Goal: Information Seeking & Learning: Compare options

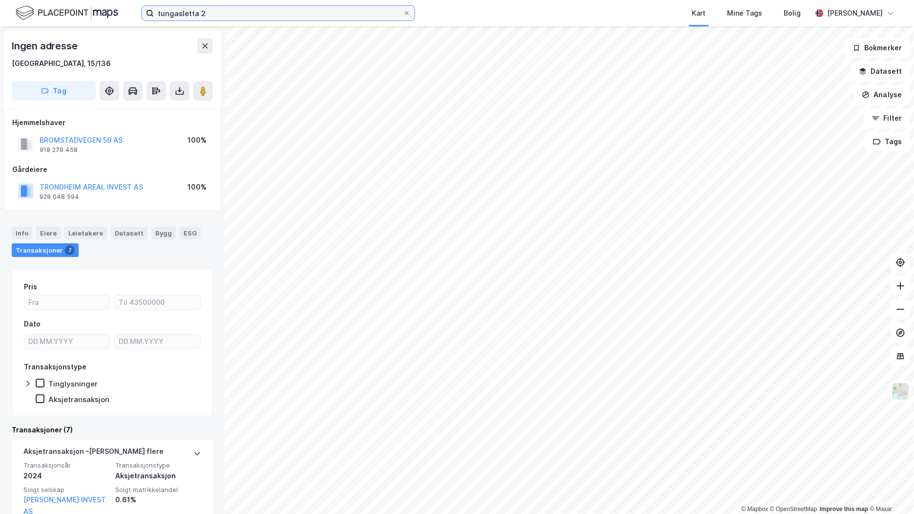
click at [181, 13] on input "tungasletta 2" at bounding box center [278, 13] width 249 height 15
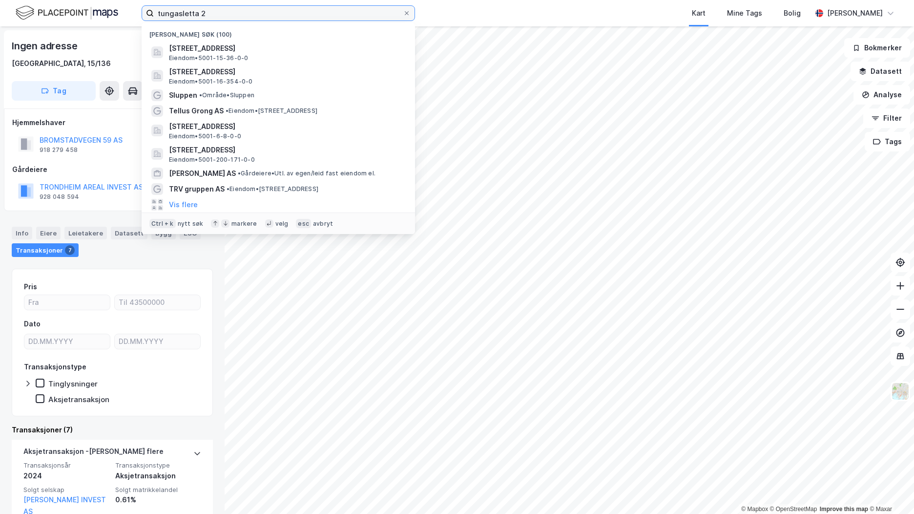
click at [181, 13] on input "tungasletta 2" at bounding box center [278, 13] width 249 height 15
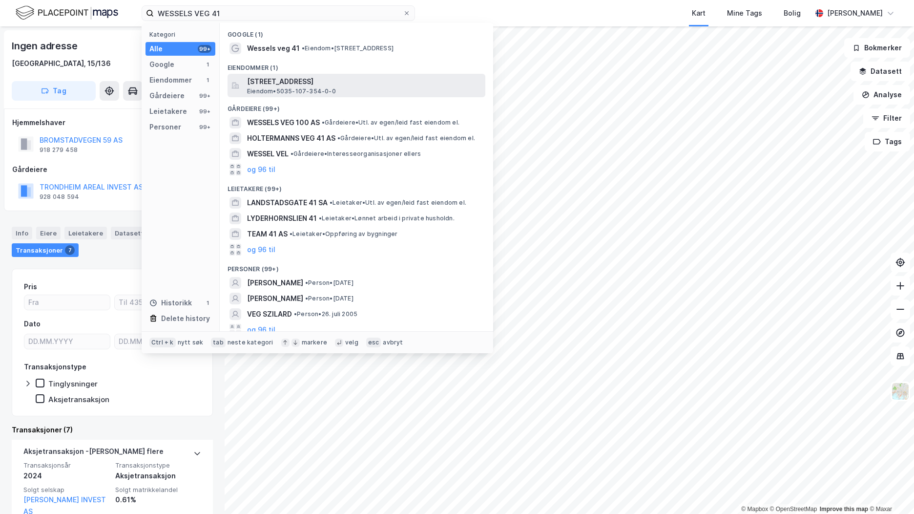
click at [324, 86] on span "[STREET_ADDRESS]" at bounding box center [364, 82] width 234 height 12
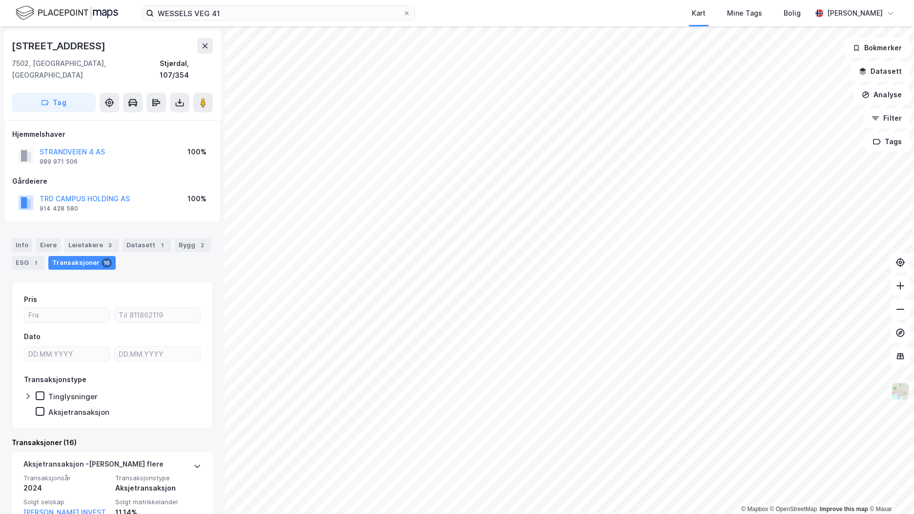
click at [910, 392] on button at bounding box center [900, 391] width 20 height 20
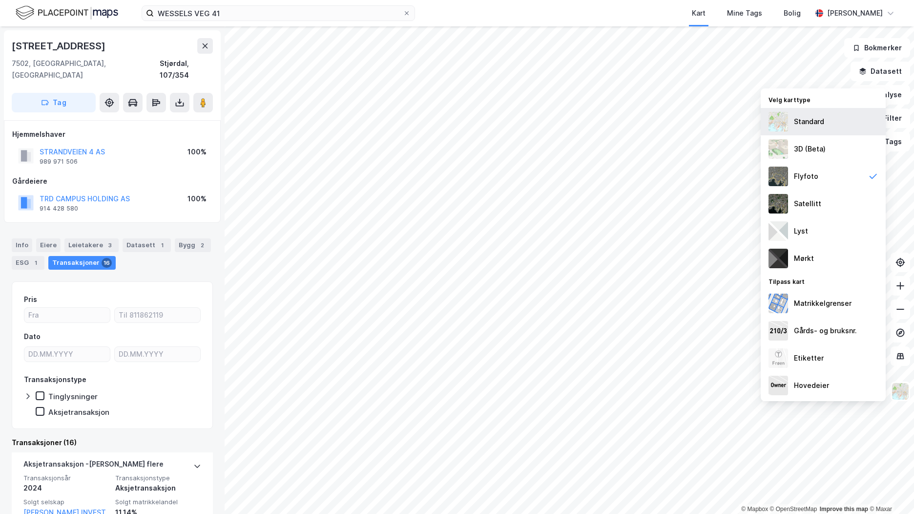
click at [807, 111] on div "Standard" at bounding box center [823, 121] width 125 height 27
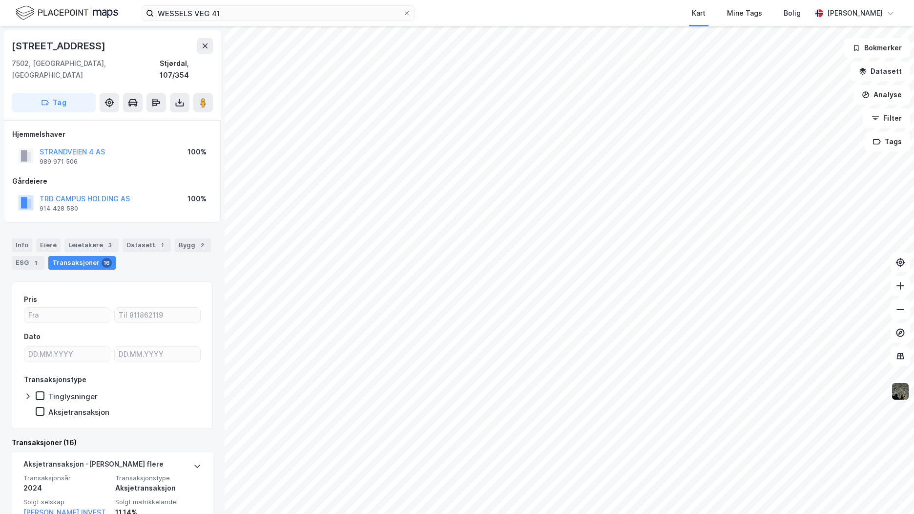
click at [213, 308] on div "© Mapbox © OpenStreetMap Improve this map © [PERSON_NAME][STREET_ADDRESS] Tag H…" at bounding box center [457, 269] width 914 height 487
click at [207, 17] on input "WESSELS VEG 41" at bounding box center [278, 13] width 249 height 15
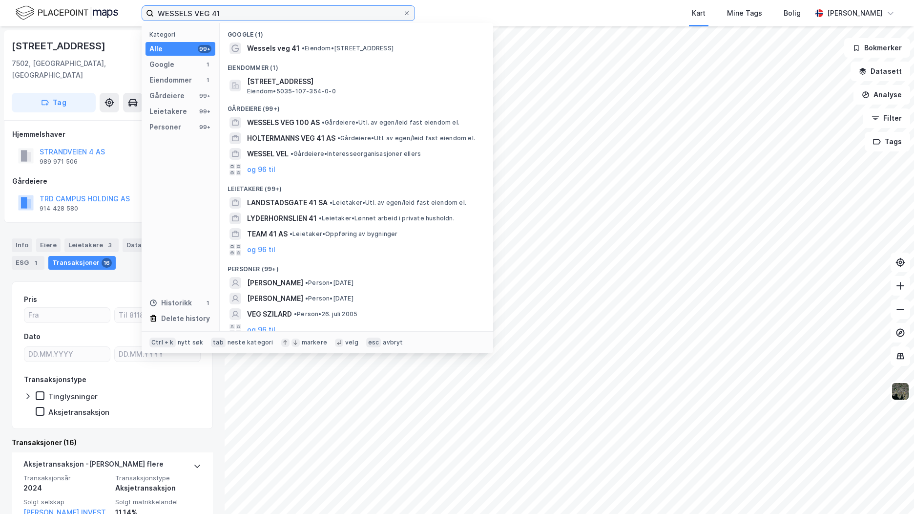
click at [207, 17] on input "WESSELS VEG 41" at bounding box center [278, 13] width 249 height 15
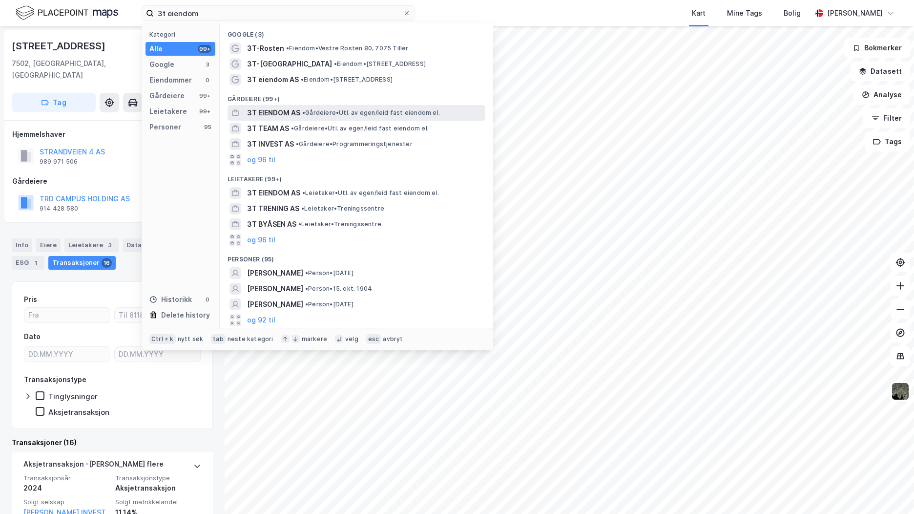
click at [322, 118] on div "3T EIENDOM AS • Gårdeiere • Utl. av egen/leid fast eiendom el." at bounding box center [365, 113] width 236 height 12
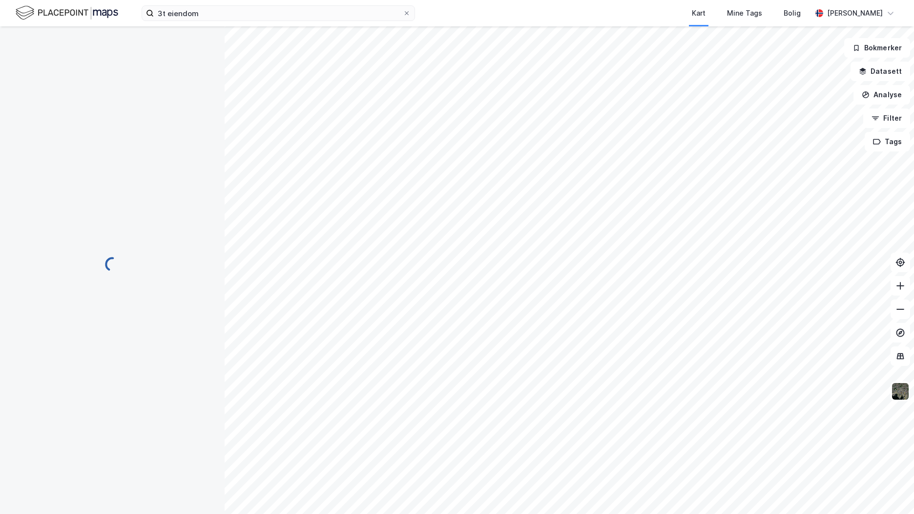
scroll to position [1, 0]
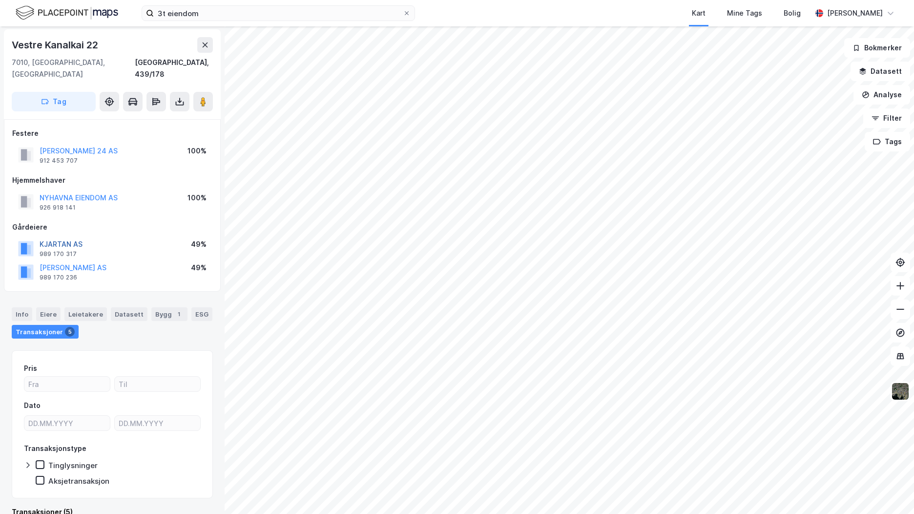
click at [0, 0] on button "KJARTAN AS" at bounding box center [0, 0] width 0 height 0
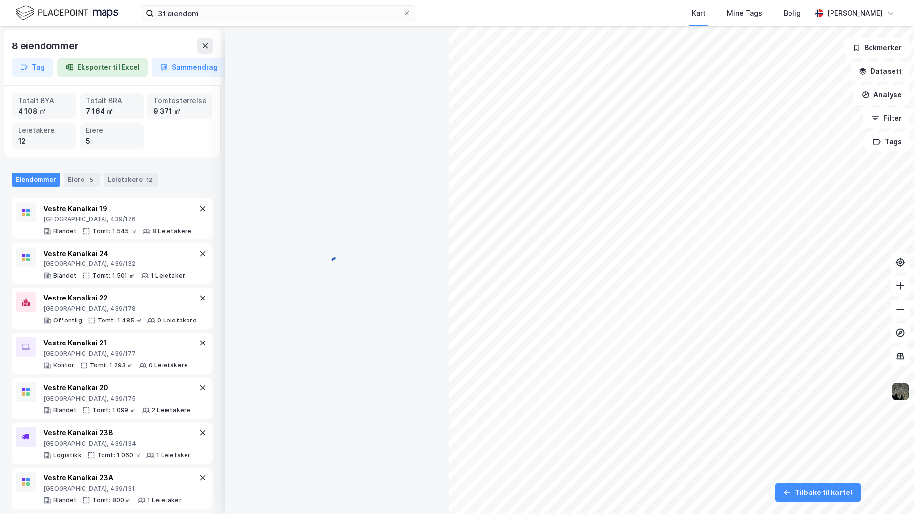
scroll to position [1, 0]
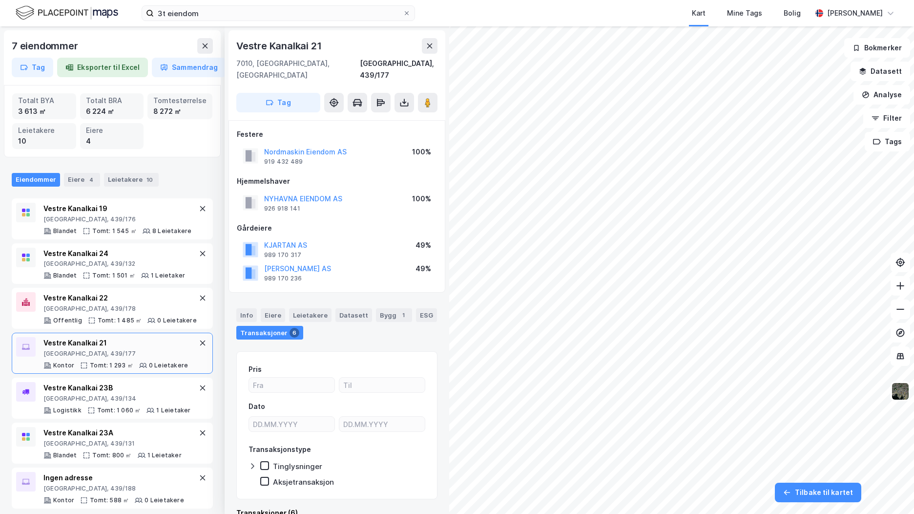
scroll to position [1, 0]
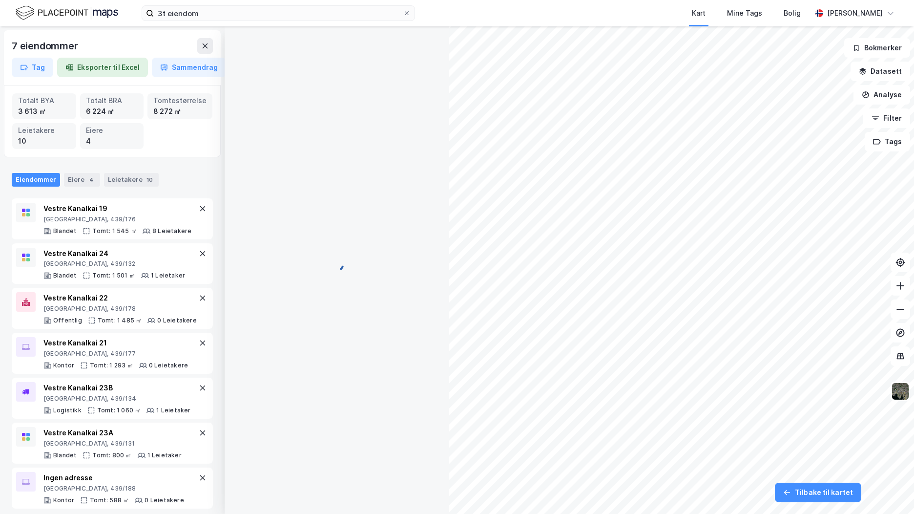
scroll to position [1, 0]
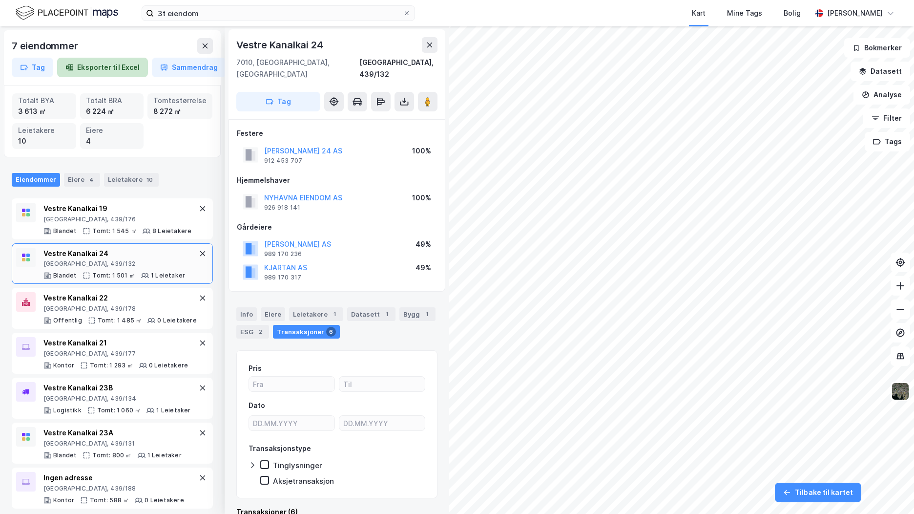
click at [122, 67] on button "Eksporter til Excel" at bounding box center [102, 68] width 91 height 20
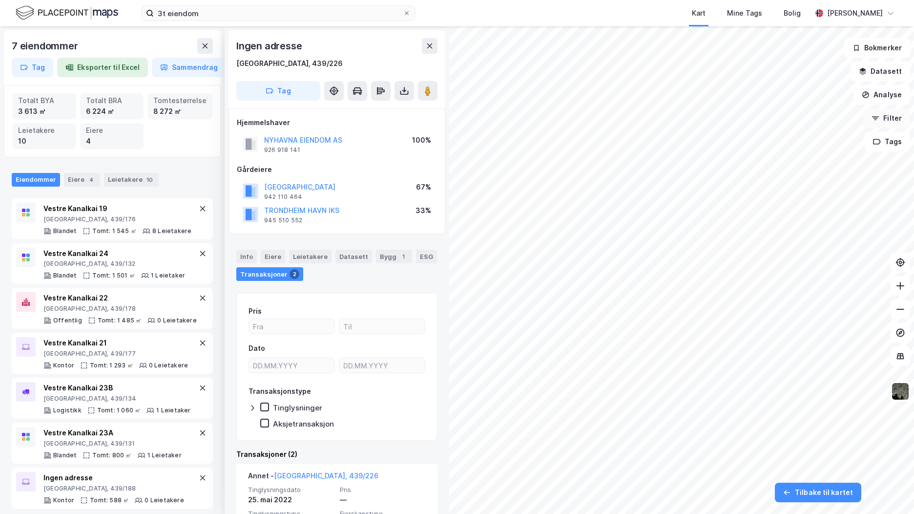
click at [898, 124] on button "Filter" at bounding box center [886, 118] width 47 height 20
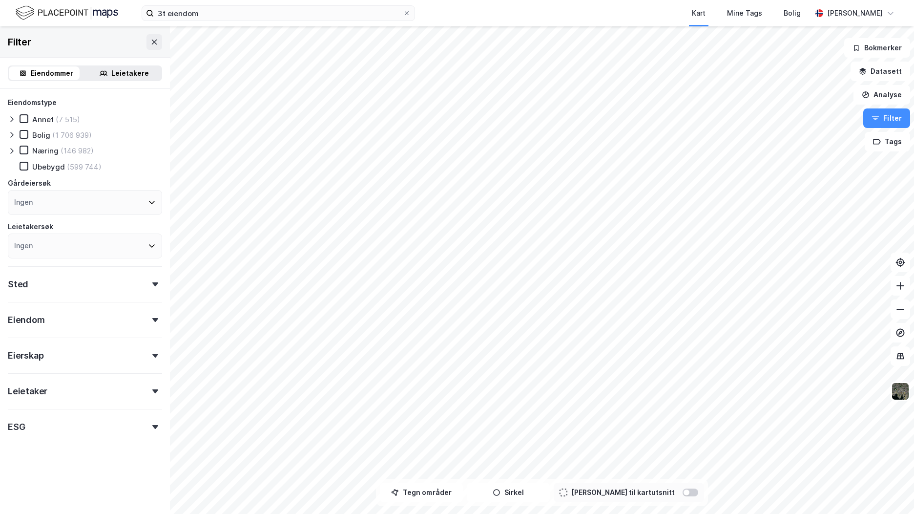
click at [43, 367] on div "Eiendomstype Annet (7 515) Bolig (1 706 939) Næring (146 982) [GEOGRAPHIC_DATA]…" at bounding box center [85, 267] width 154 height 340
click at [46, 363] on div "Eierskap" at bounding box center [85, 351] width 154 height 28
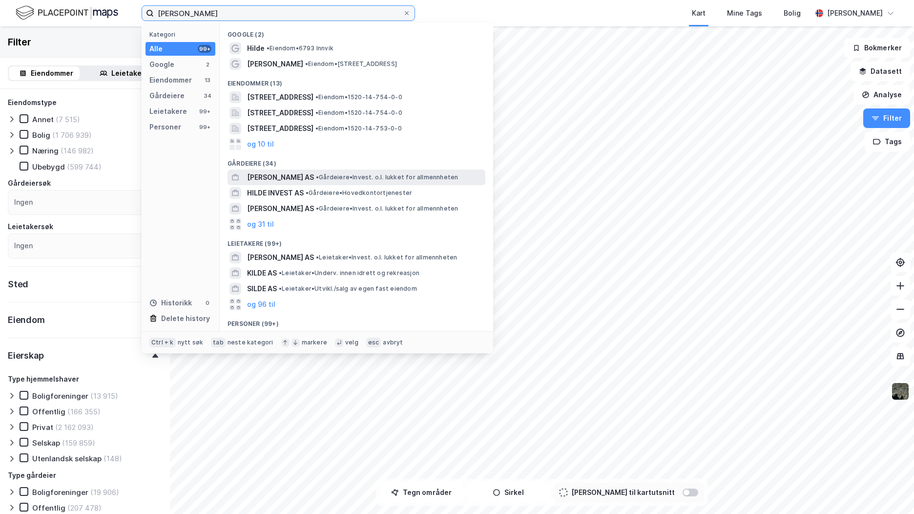
type input "[PERSON_NAME]"
click at [315, 183] on div "[PERSON_NAME] AS • Gårdeiere • Invest. o.l. lukket for allmennheten" at bounding box center [365, 177] width 236 height 12
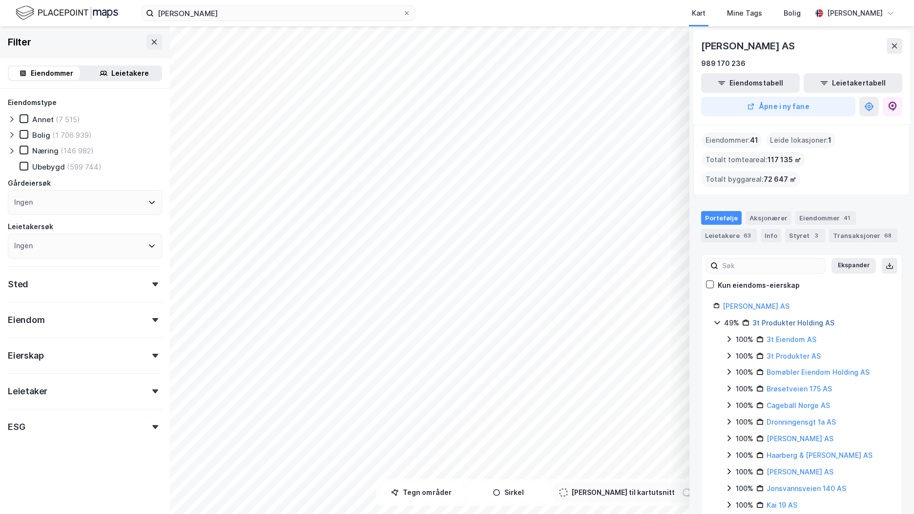
click at [805, 322] on link "3t Produkter Holding AS" at bounding box center [793, 322] width 82 height 8
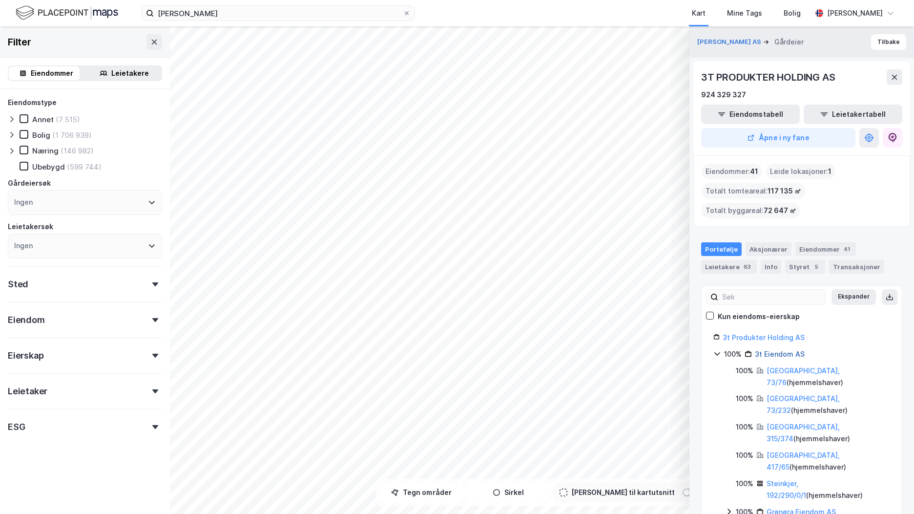
click at [779, 355] on link "3t Eiendom AS" at bounding box center [780, 354] width 50 height 8
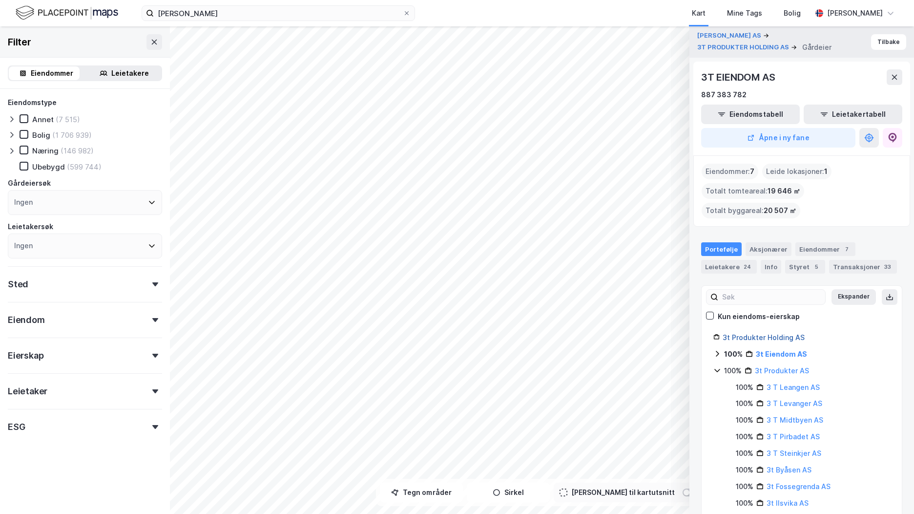
click at [765, 333] on link "3t Produkter Holding AS" at bounding box center [764, 337] width 82 height 8
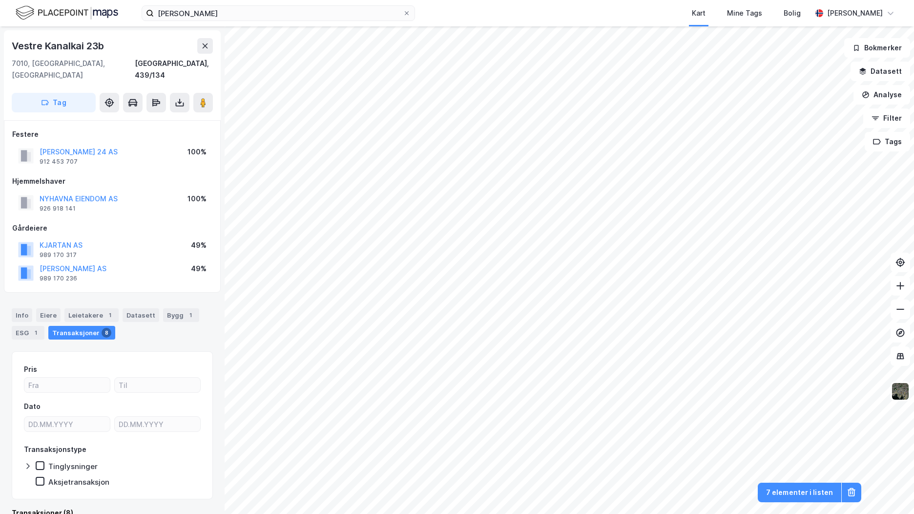
scroll to position [1, 0]
click at [0, 0] on button "KJARTAN AS" at bounding box center [0, 0] width 0 height 0
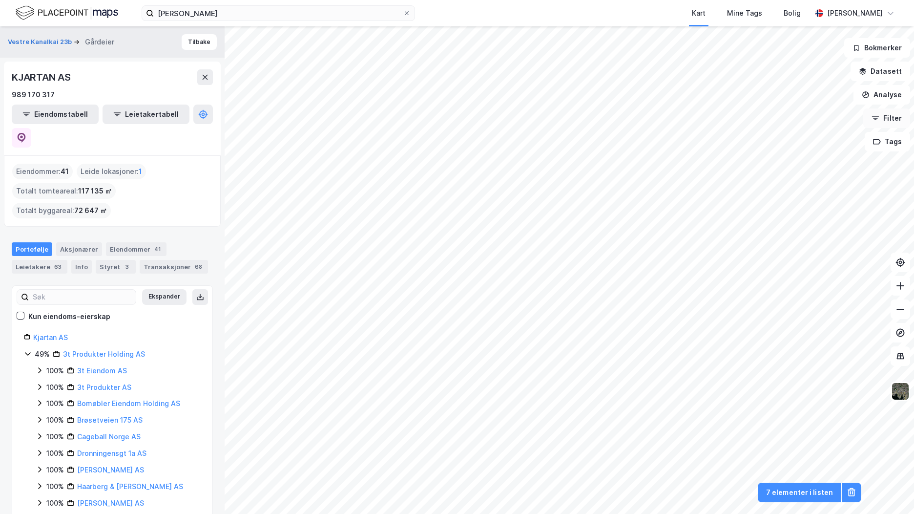
click at [896, 119] on button "Filter" at bounding box center [886, 118] width 47 height 20
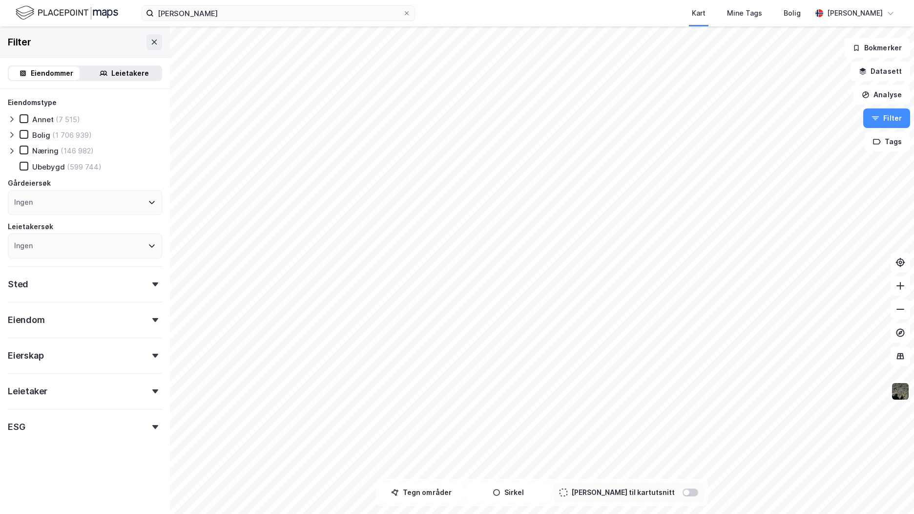
click at [51, 205] on div "Ingen" at bounding box center [85, 202] width 154 height 25
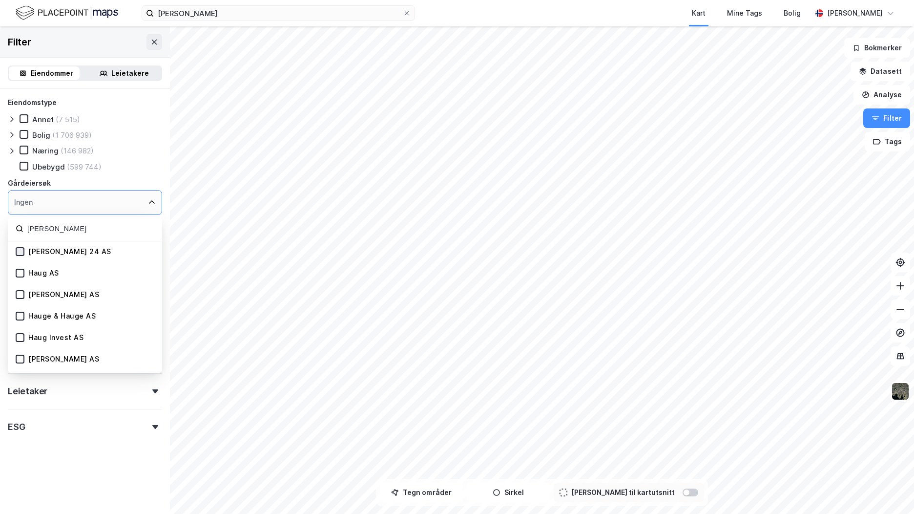
type input "[PERSON_NAME]"
click at [17, 253] on icon at bounding box center [20, 251] width 7 height 7
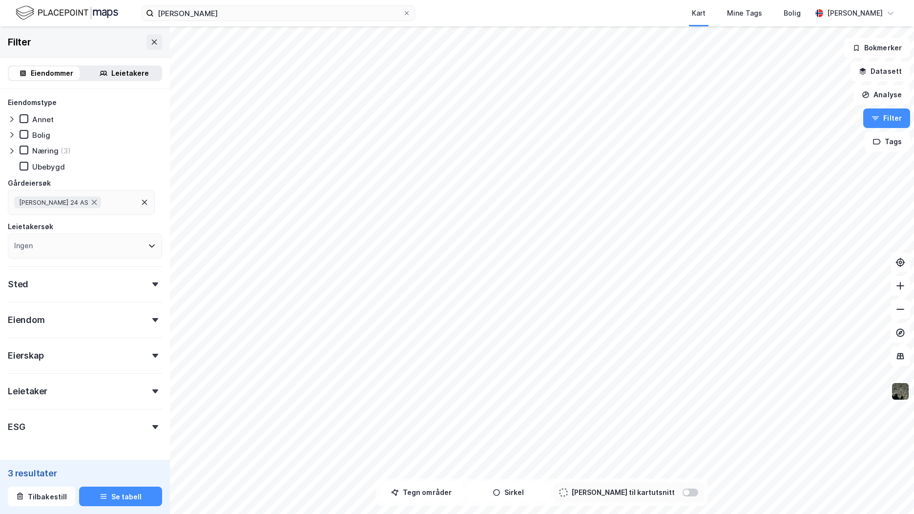
click at [93, 197] on div "[PERSON_NAME] 24 AS" at bounding box center [81, 202] width 147 height 25
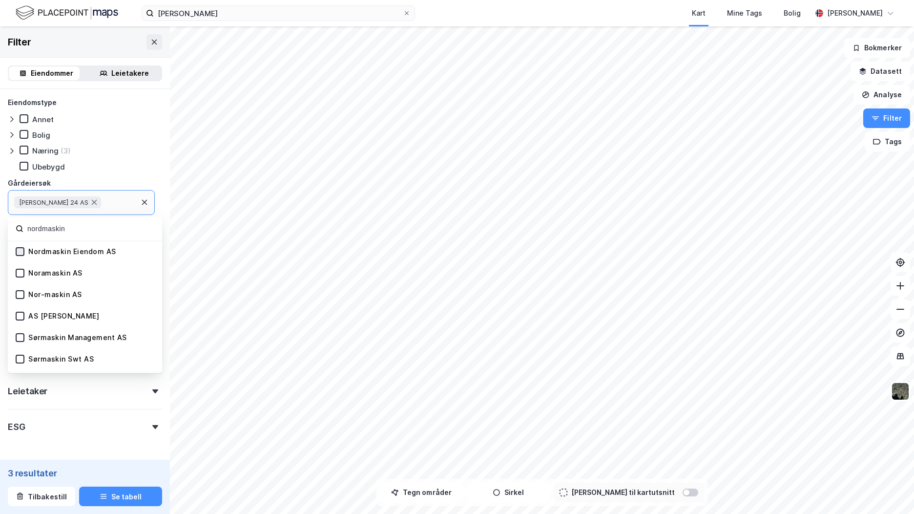
click at [20, 253] on icon at bounding box center [20, 251] width 7 height 7
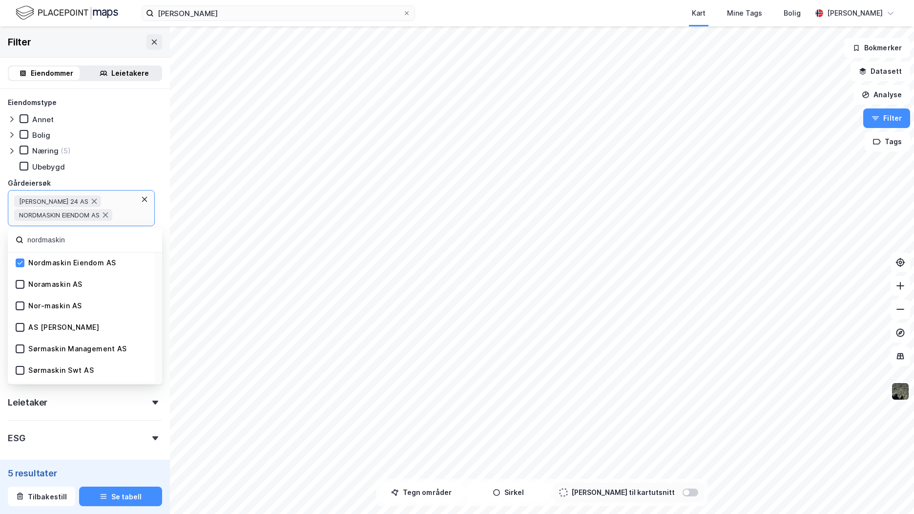
click at [123, 213] on div "[PERSON_NAME] 24 AS NORDMASKIN EIENDOM AS" at bounding box center [75, 207] width 123 height 25
click at [123, 216] on div "[PERSON_NAME] 24 AS NORDMASKIN EIENDOM AS" at bounding box center [75, 207] width 123 height 25
drag, startPoint x: 101, startPoint y: 235, endPoint x: 15, endPoint y: 226, distance: 87.0
click at [15, 226] on div "Eiendomstype [PERSON_NAME] Næring (5) Ubebygd Gårdeiersøk [PERSON_NAME] 24 AS N…" at bounding box center [85, 183] width 154 height 173
type input "kai 19"
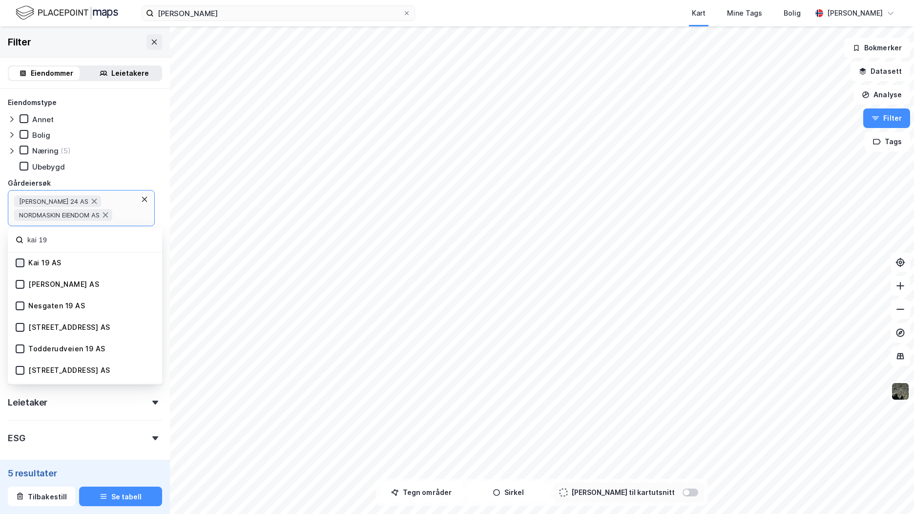
click at [20, 265] on icon at bounding box center [20, 262] width 7 height 7
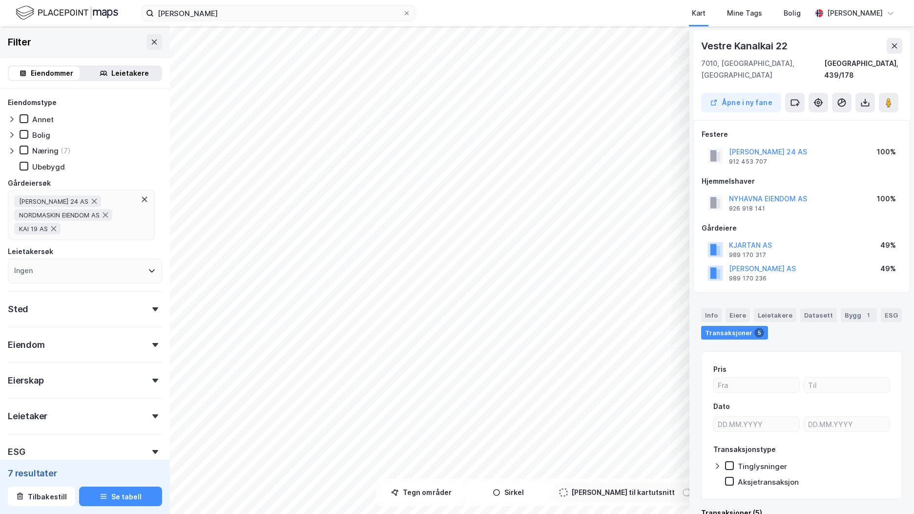
scroll to position [1, 0]
click at [716, 307] on div "Info" at bounding box center [711, 314] width 21 height 14
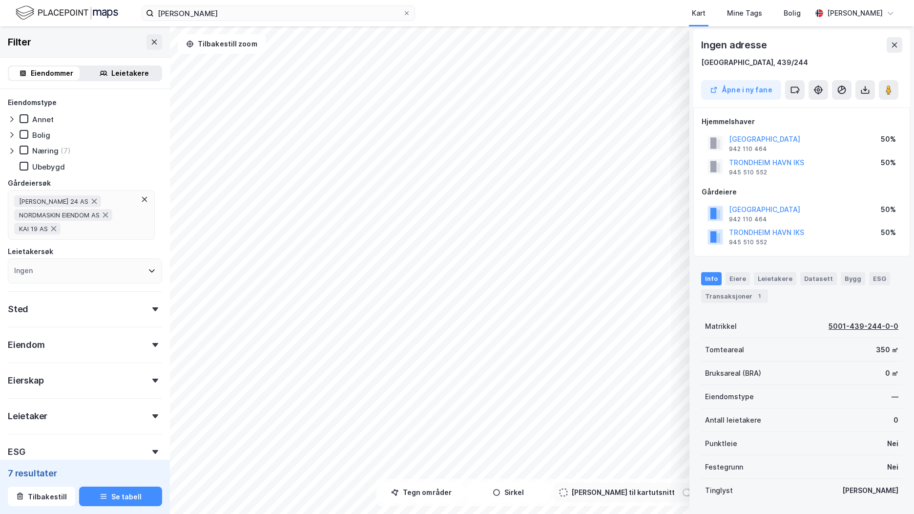
click at [870, 325] on div "5001-439-244-0-0" at bounding box center [863, 326] width 70 height 12
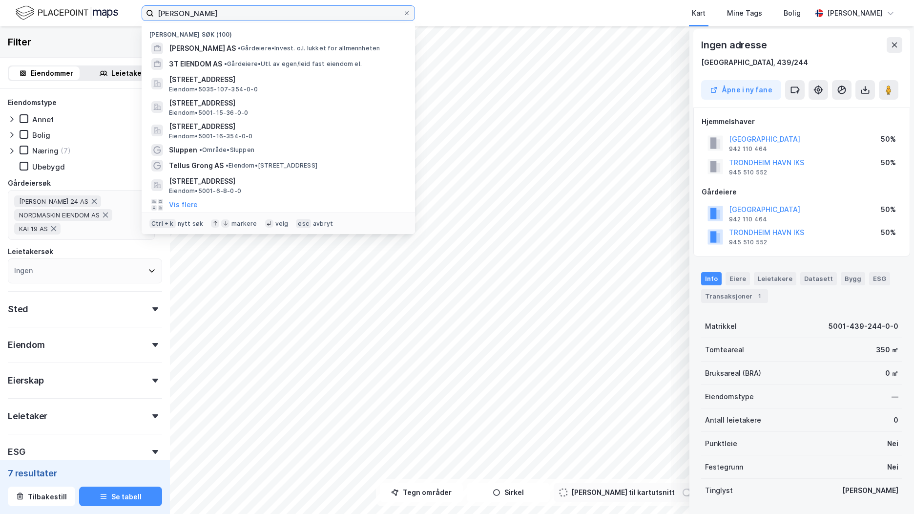
drag, startPoint x: 187, startPoint y: 15, endPoint x: 80, endPoint y: 21, distance: 107.5
click at [80, 21] on div "[PERSON_NAME] [PERSON_NAME] søk (100) [PERSON_NAME] AS • Gårdeiere • Invest. o.…" at bounding box center [457, 13] width 914 height 26
paste input "5001-439-244-0-0"
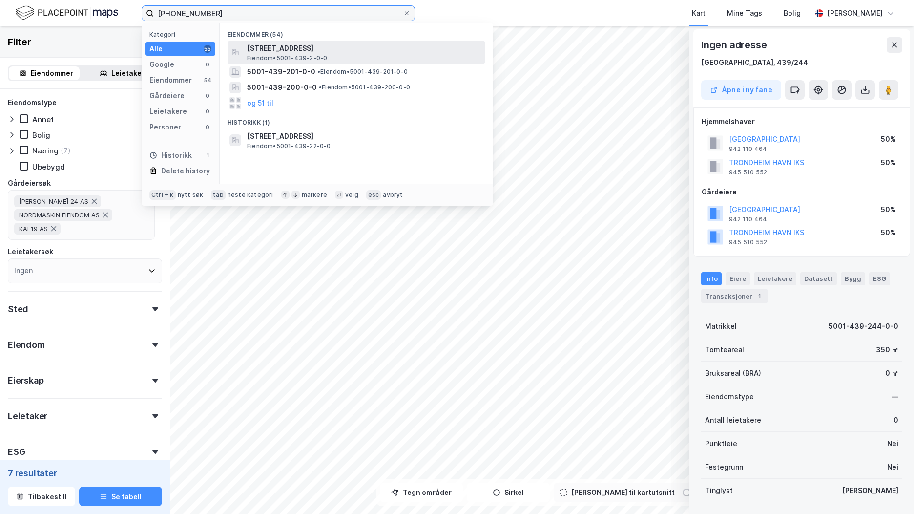
type input "[PHONE_NUMBER]"
click at [327, 52] on span "[STREET_ADDRESS]" at bounding box center [364, 48] width 234 height 12
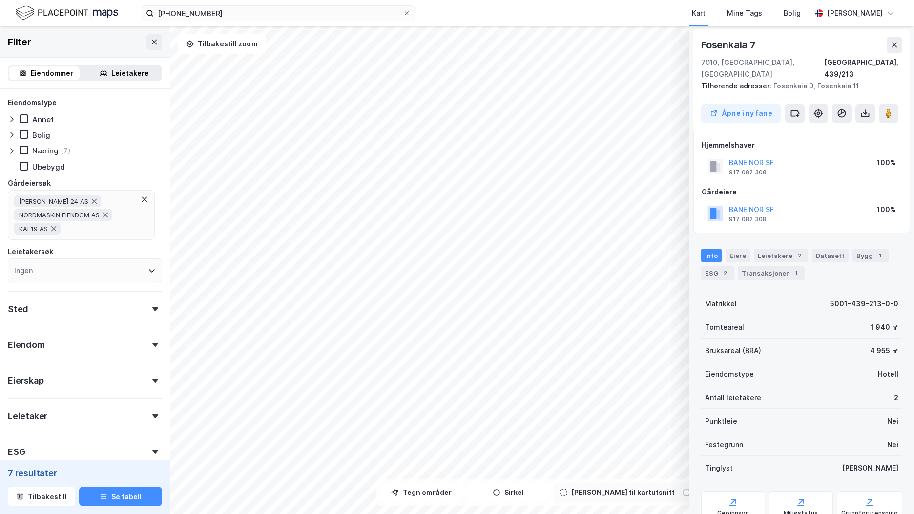
click at [727, 124] on div "© Mapbox © OpenStreetMap Improve this map © [GEOGRAPHIC_DATA][STREET_ADDRESS] 4…" at bounding box center [457, 269] width 914 height 487
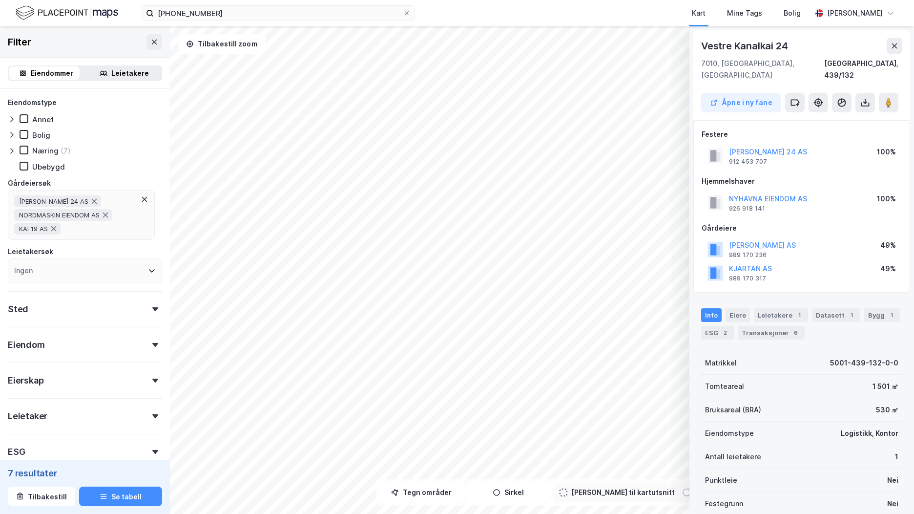
scroll to position [1, 0]
click at [0, 0] on button "[PERSON_NAME] 24 AS" at bounding box center [0, 0] width 0 height 0
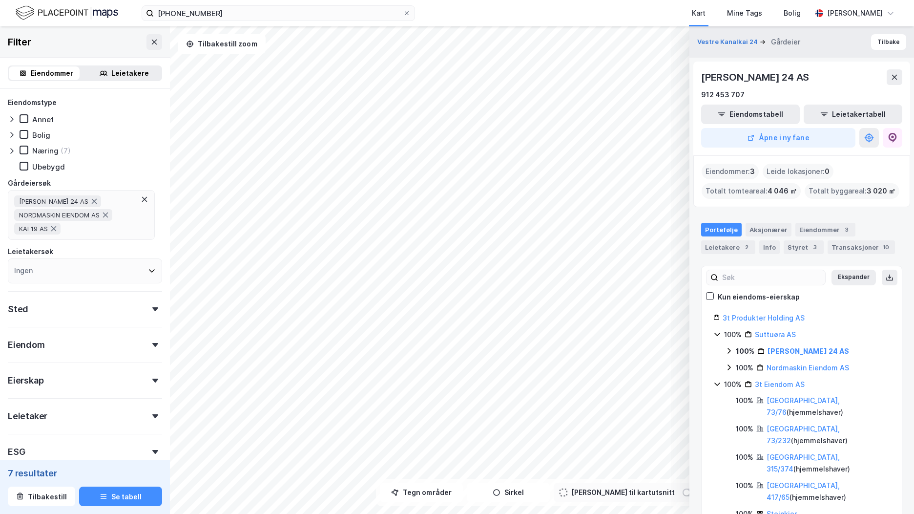
click at [730, 352] on icon at bounding box center [729, 351] width 8 height 8
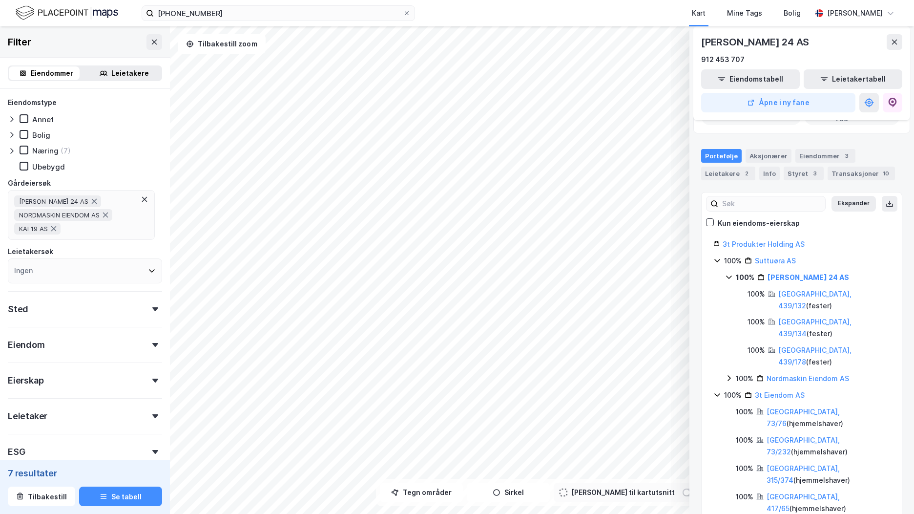
scroll to position [98, 0]
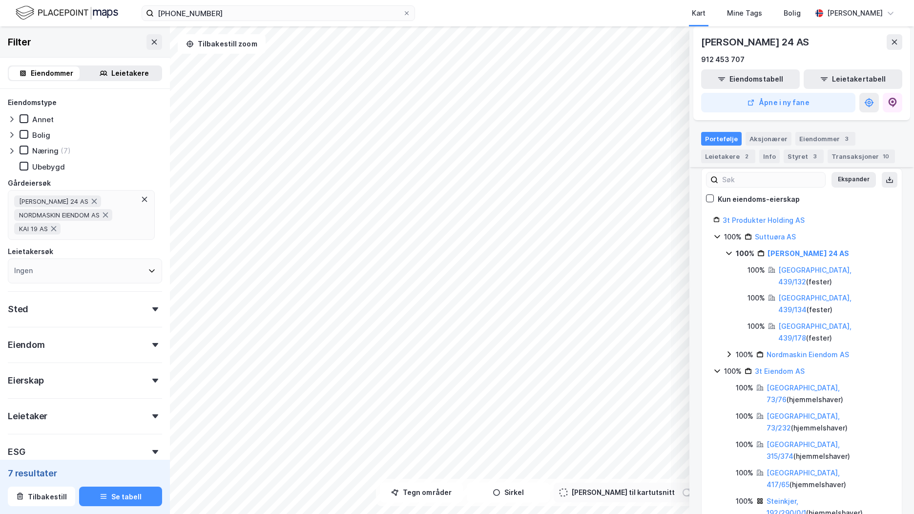
click at [727, 350] on icon at bounding box center [729, 354] width 8 height 8
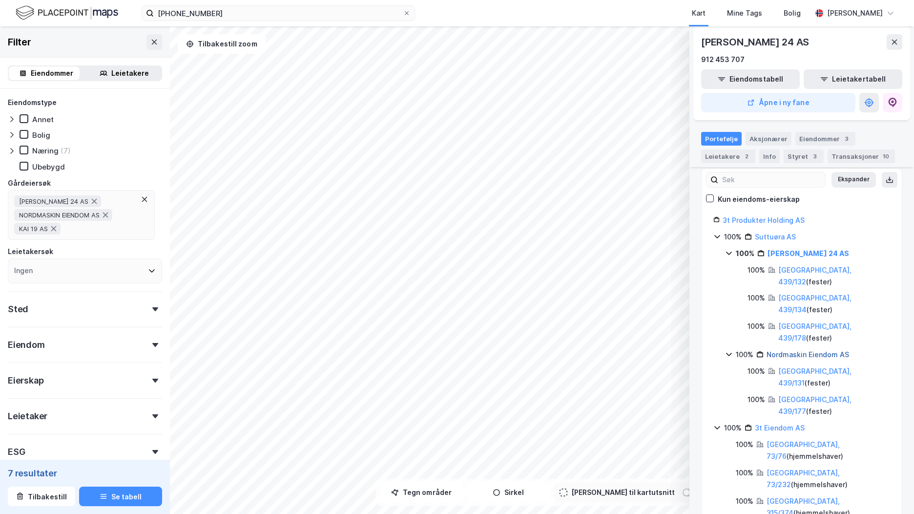
click at [830, 350] on link "Nordmaskin Eiendom AS" at bounding box center [807, 354] width 83 height 8
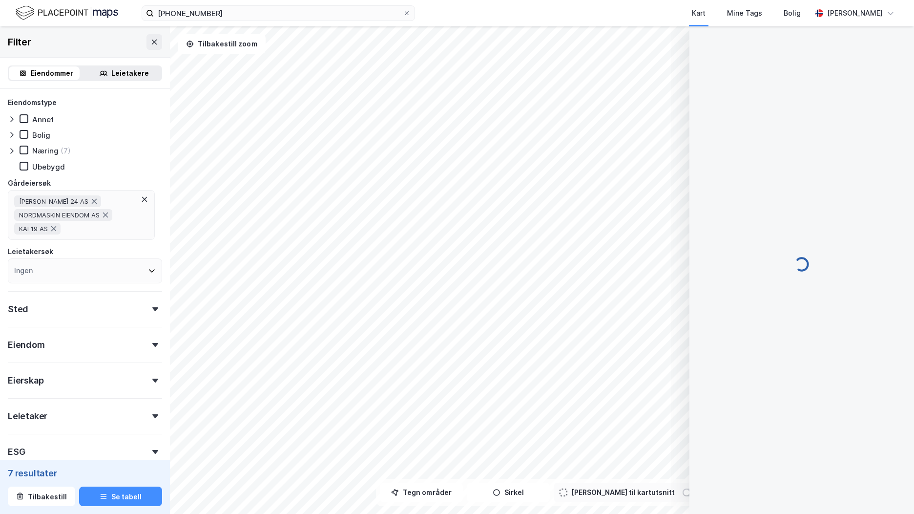
scroll to position [0, 0]
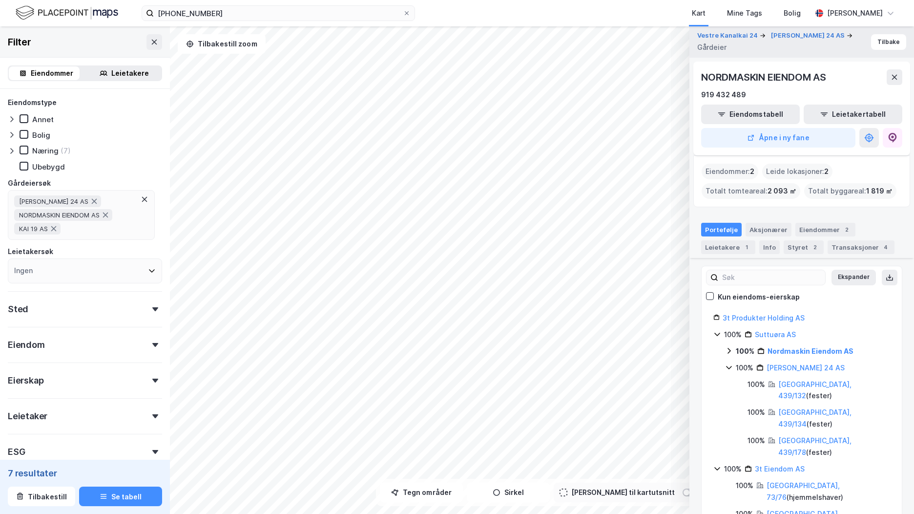
click at [730, 349] on icon at bounding box center [729, 351] width 8 height 8
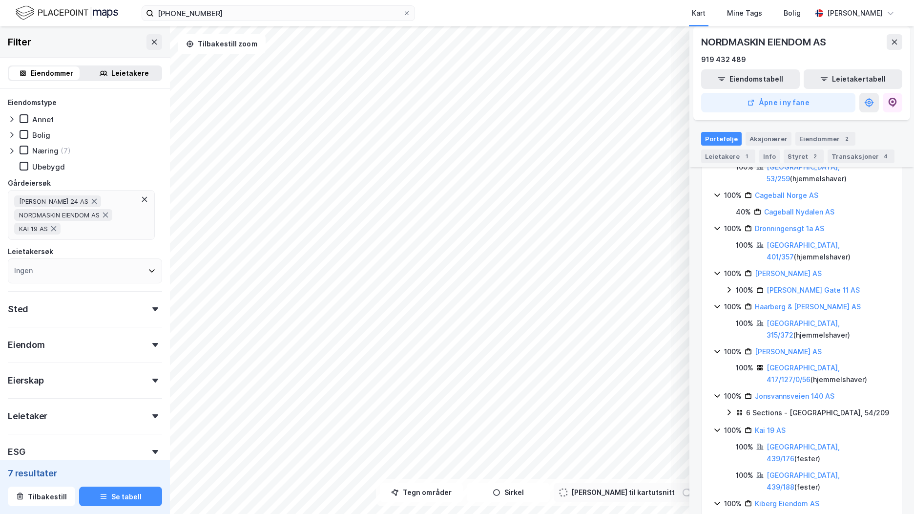
scroll to position [1025, 0]
click at [778, 425] on link "Kai 19 AS" at bounding box center [770, 429] width 31 height 8
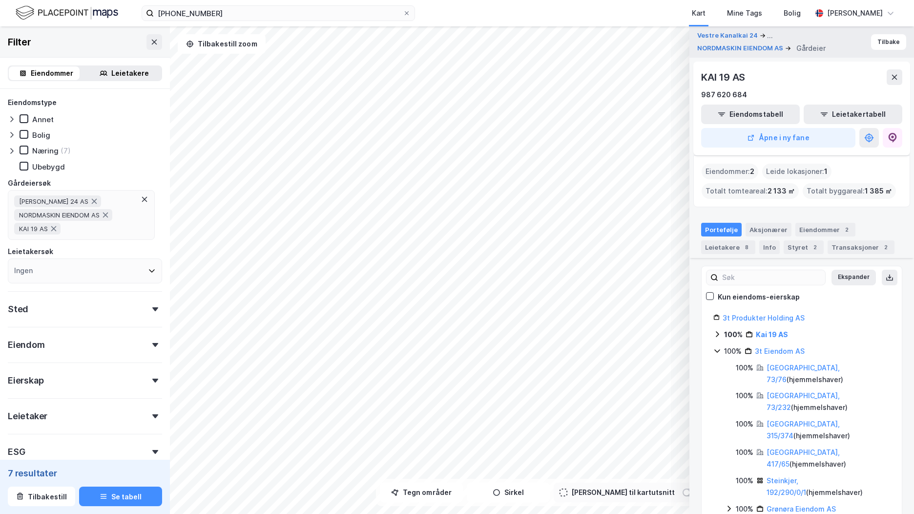
click at [717, 333] on icon at bounding box center [717, 334] width 8 height 8
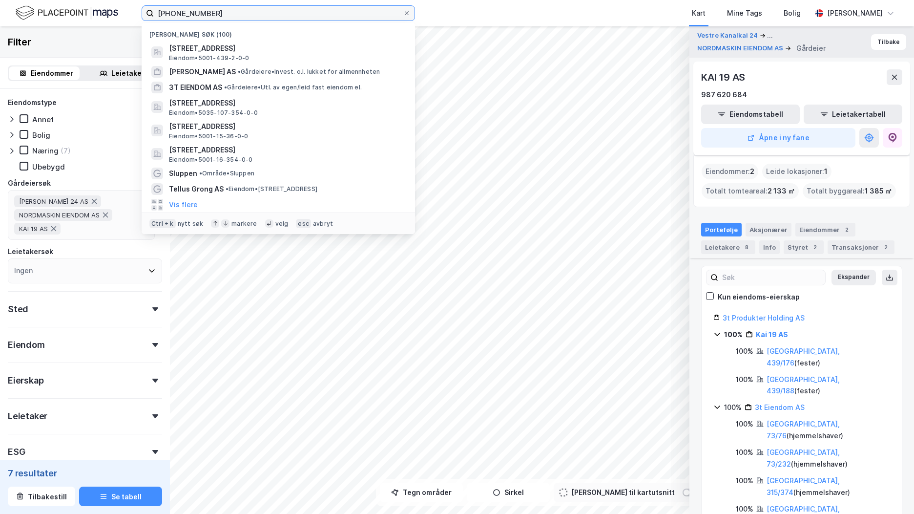
click at [235, 13] on input "[PHONE_NUMBER]" at bounding box center [278, 13] width 249 height 15
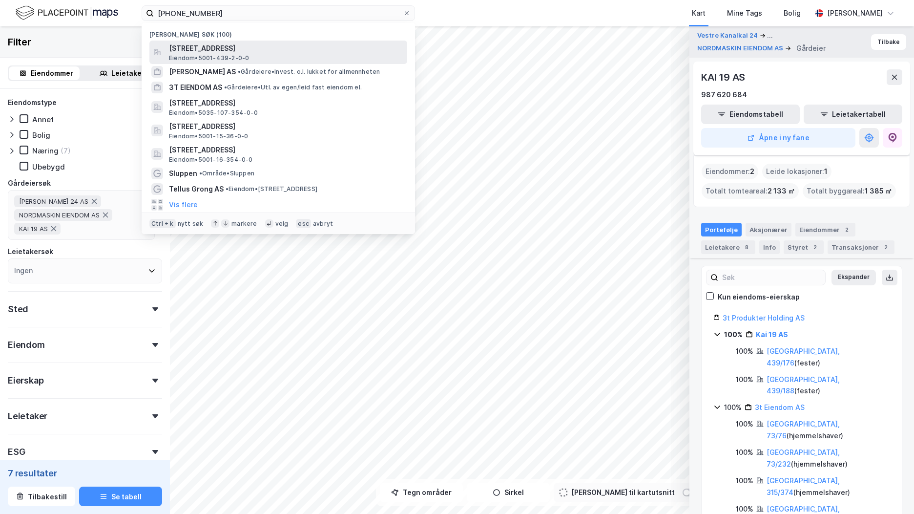
click at [270, 49] on span "[STREET_ADDRESS]" at bounding box center [286, 48] width 234 height 12
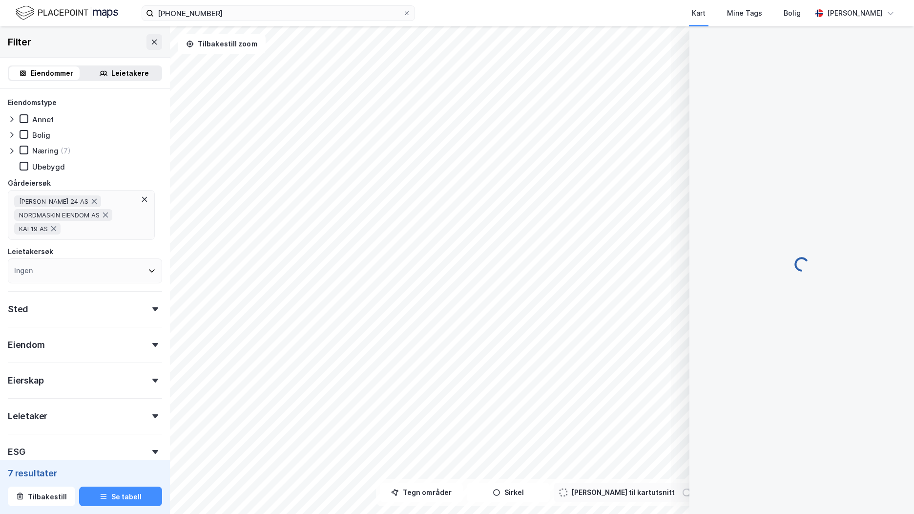
scroll to position [1, 0]
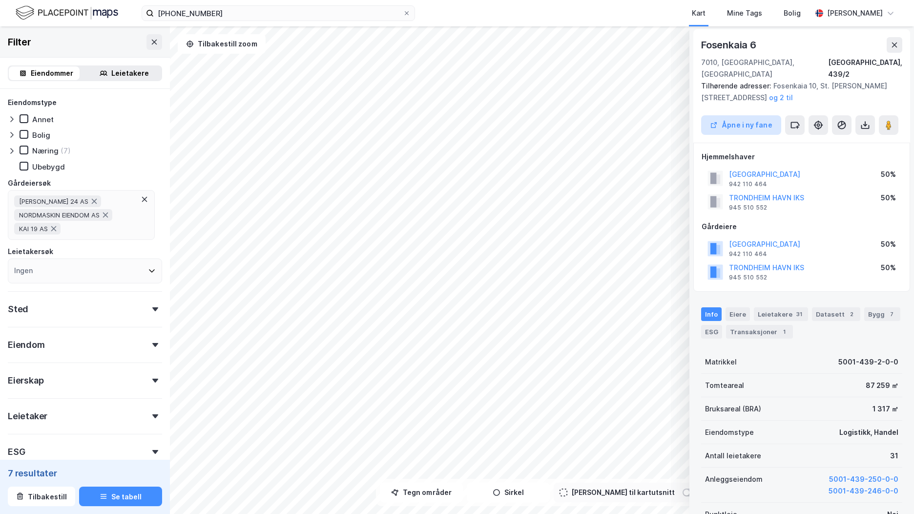
click at [765, 115] on button "Åpne i ny fane" at bounding box center [741, 125] width 80 height 20
click at [129, 493] on button "Se tabell" at bounding box center [120, 496] width 83 height 20
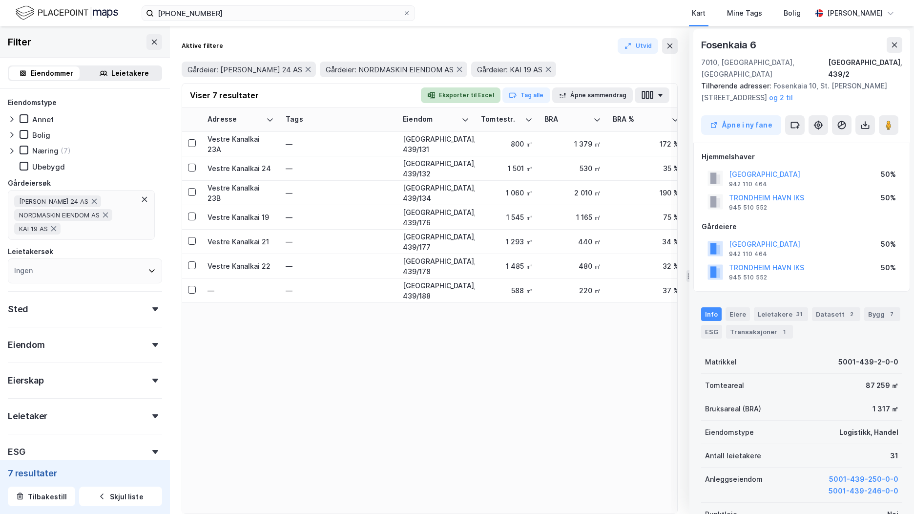
click at [463, 92] on button "Eksporter til Excel" at bounding box center [461, 95] width 80 height 16
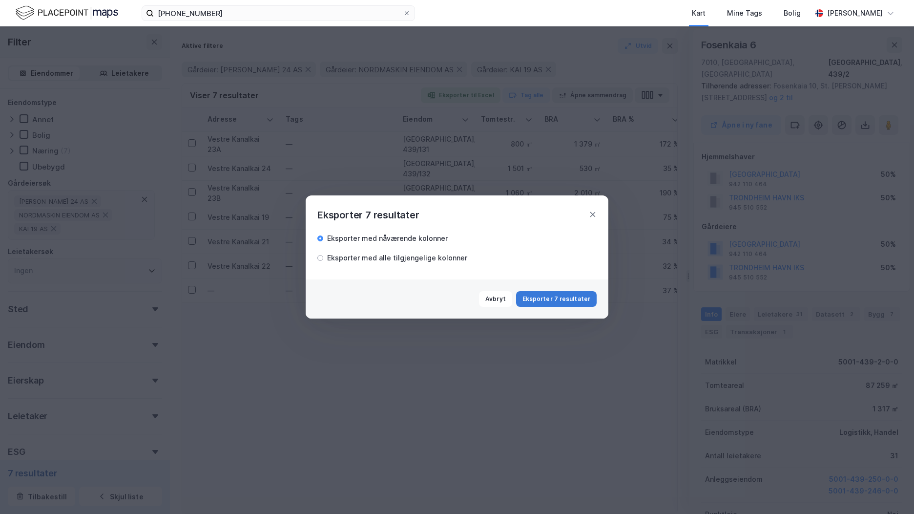
click at [549, 302] on button "Eksporter 7 resultater" at bounding box center [556, 299] width 81 height 16
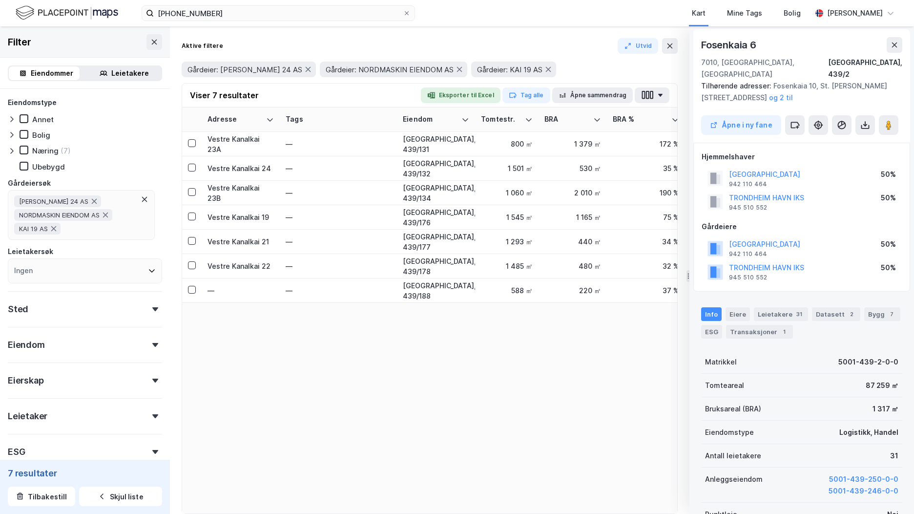
click at [462, 353] on div "Adresse Tags Eiendom Tomtestr. BRA BRA % BYA BYA % Leietakere Ansatte Eiendomst…" at bounding box center [429, 310] width 495 height 406
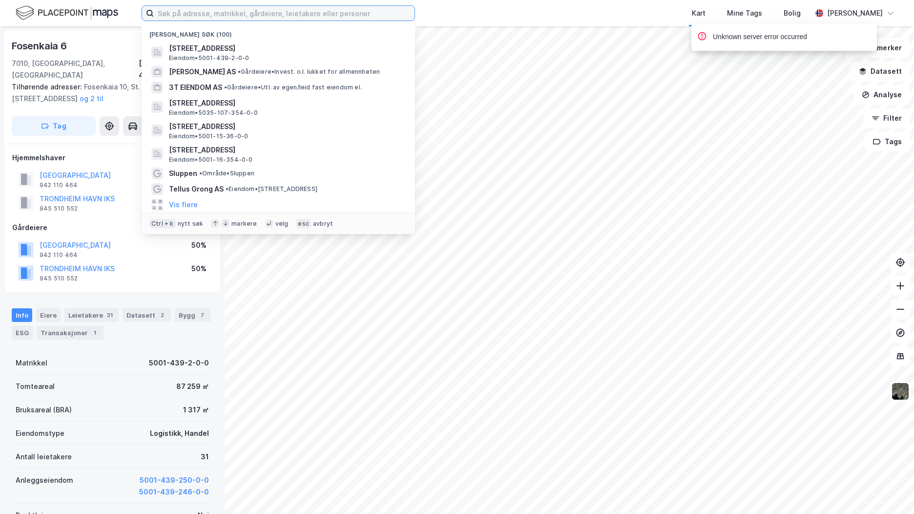
click at [234, 10] on input at bounding box center [284, 13] width 261 height 15
paste input "5001-439-244-0-0"
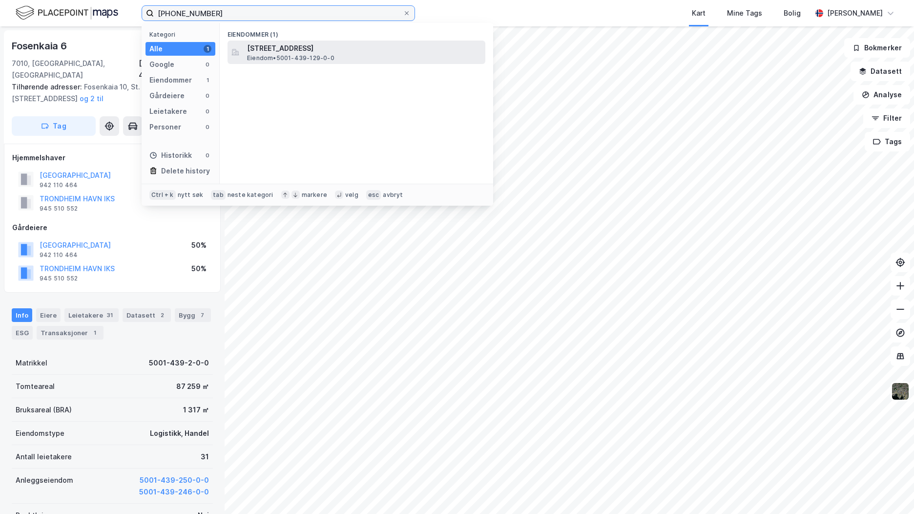
type input "5001-439-129"
click at [398, 53] on span "Vestre Kanalkai 19B, 7010, TRONDHEIM, TRONDHEIM" at bounding box center [364, 48] width 234 height 12
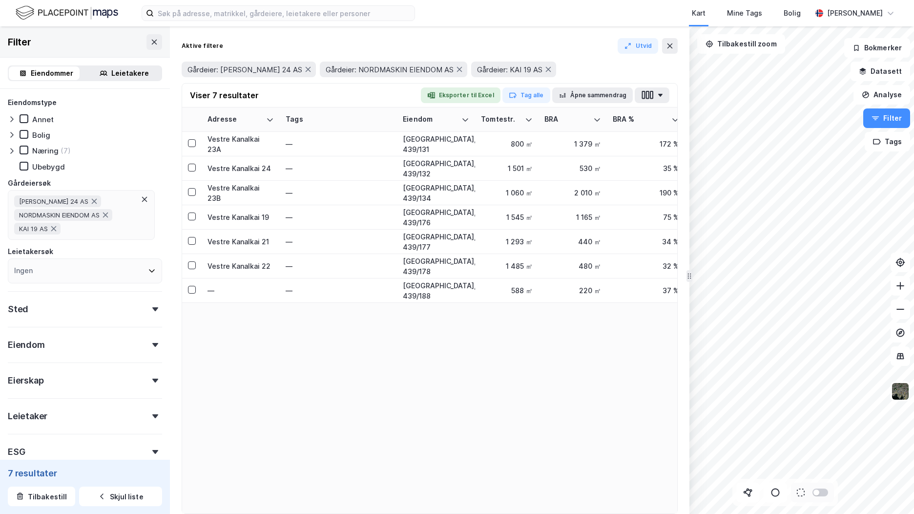
click at [252, 148] on div at bounding box center [457, 257] width 914 height 514
click at [194, 12] on input at bounding box center [284, 13] width 261 height 15
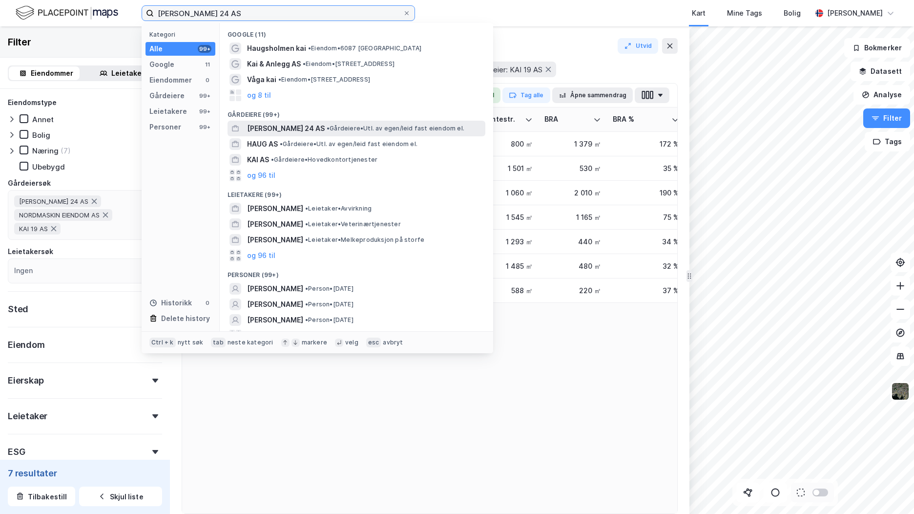
type input "[PERSON_NAME] 24 AS"
click at [340, 128] on span "• Gårdeiere • Utl. av egen/leid fast eiendom el." at bounding box center [396, 128] width 138 height 8
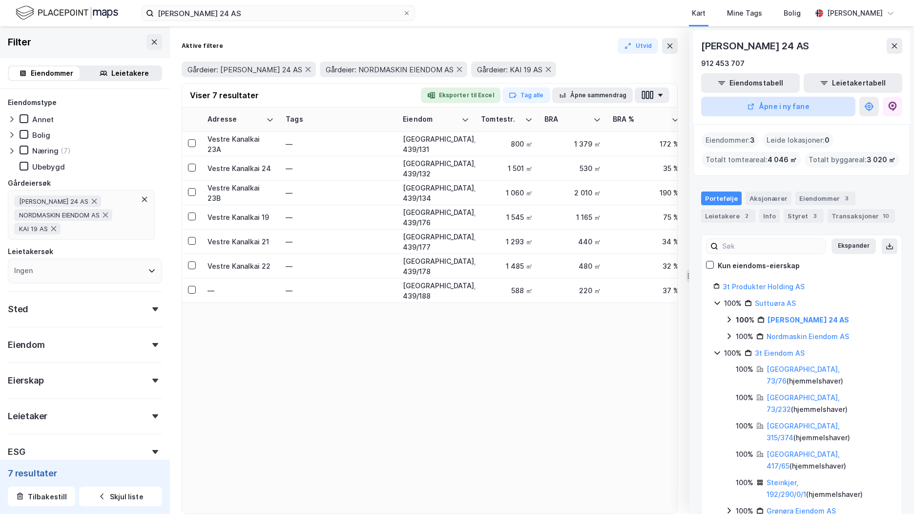
click at [745, 101] on button "Åpne i ny fane" at bounding box center [778, 107] width 154 height 20
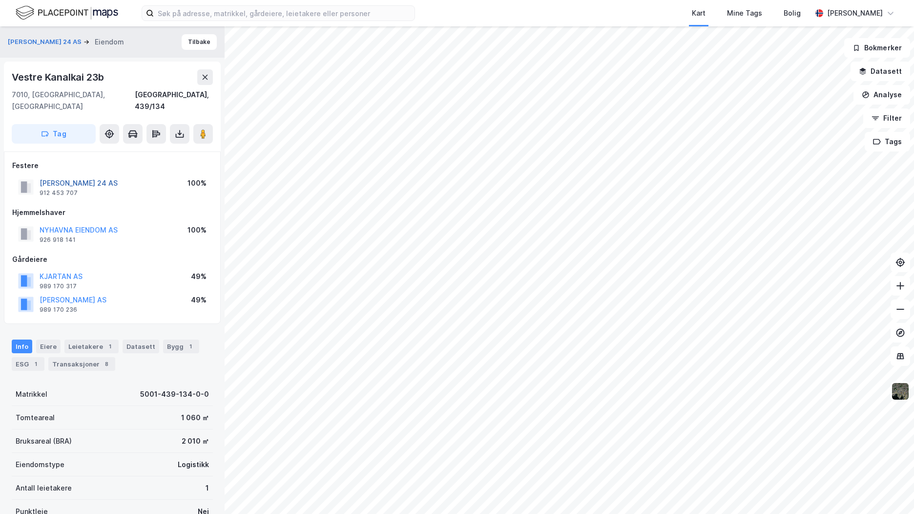
click at [0, 0] on button "[PERSON_NAME] 24 AS" at bounding box center [0, 0] width 0 height 0
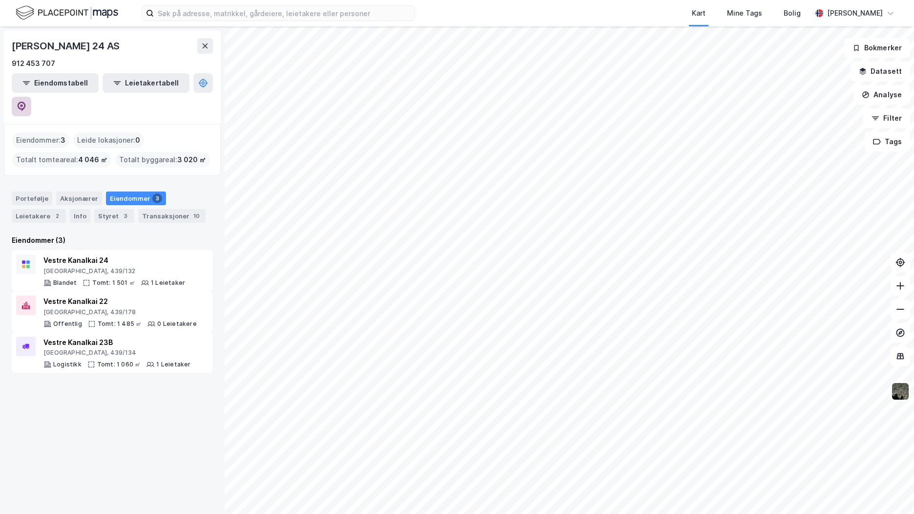
click at [31, 97] on button at bounding box center [22, 107] width 20 height 20
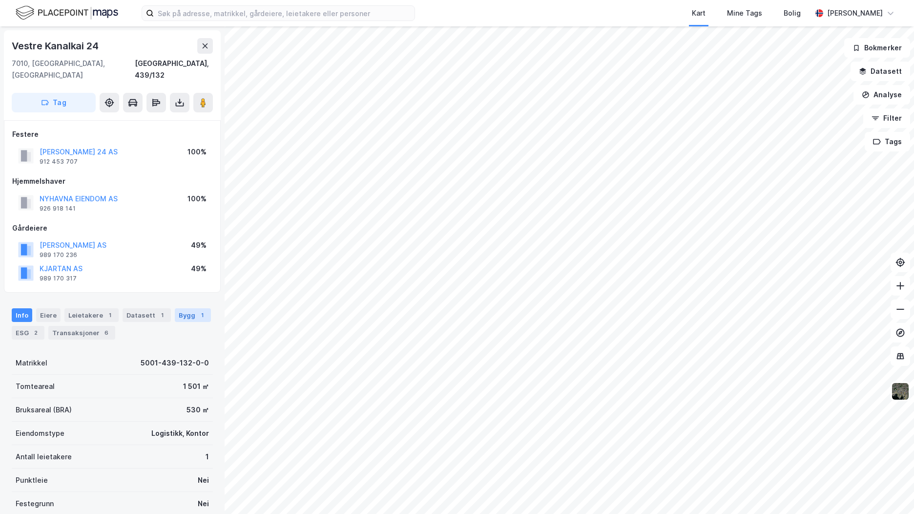
click at [182, 308] on div "Bygg 1" at bounding box center [193, 315] width 36 height 14
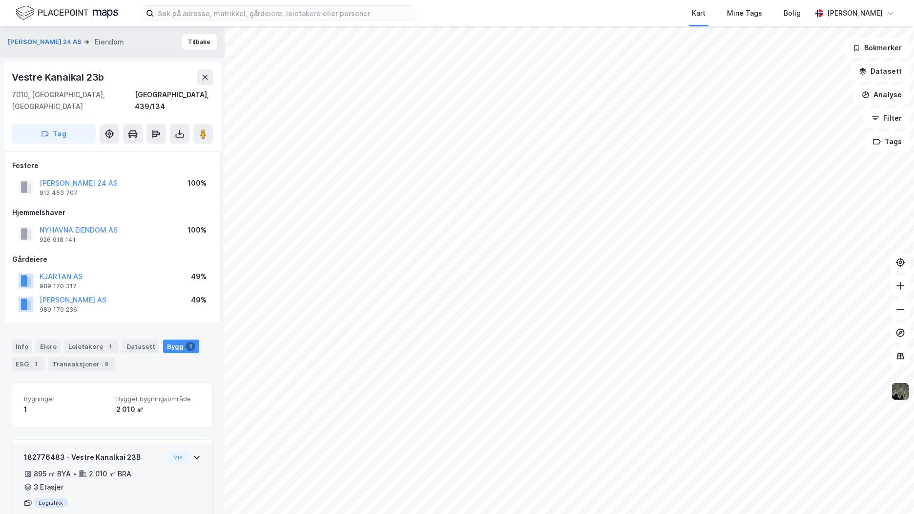
scroll to position [22, 0]
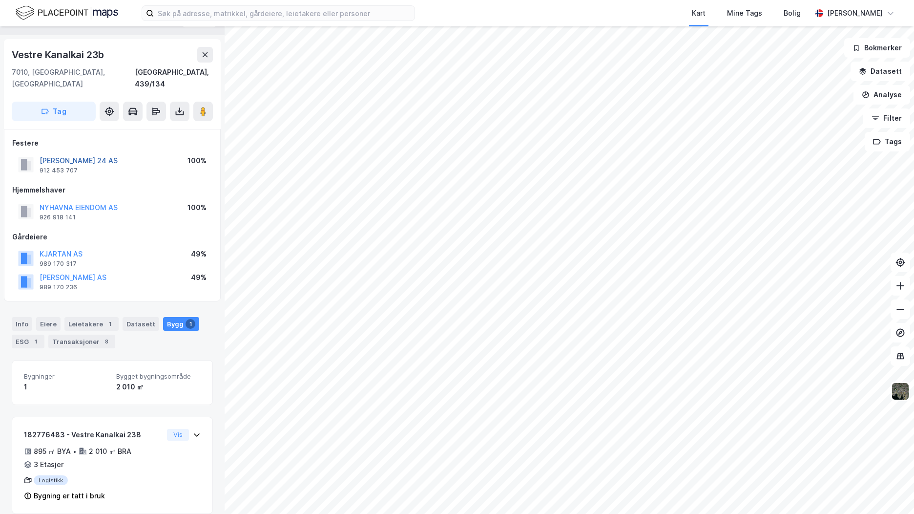
click at [0, 0] on button "[PERSON_NAME] 24 AS" at bounding box center [0, 0] width 0 height 0
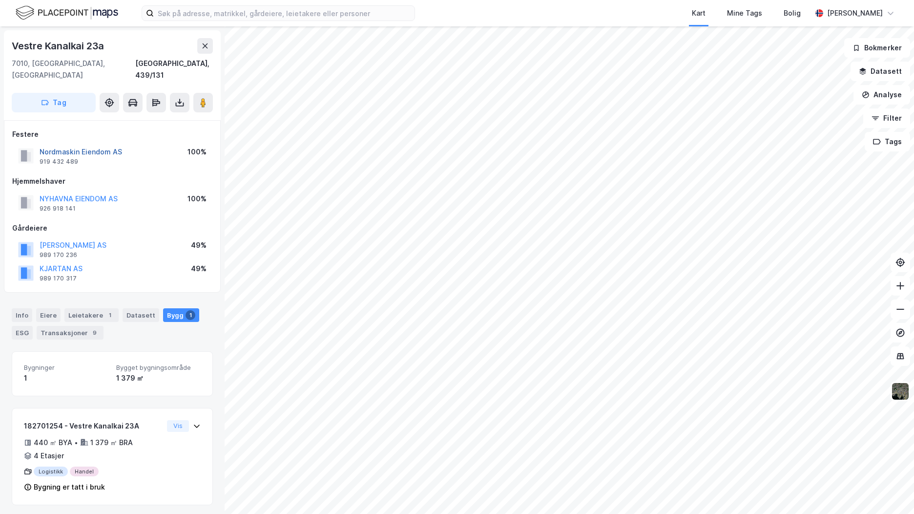
click at [0, 0] on button "Nordmaskin Eiendom AS" at bounding box center [0, 0] width 0 height 0
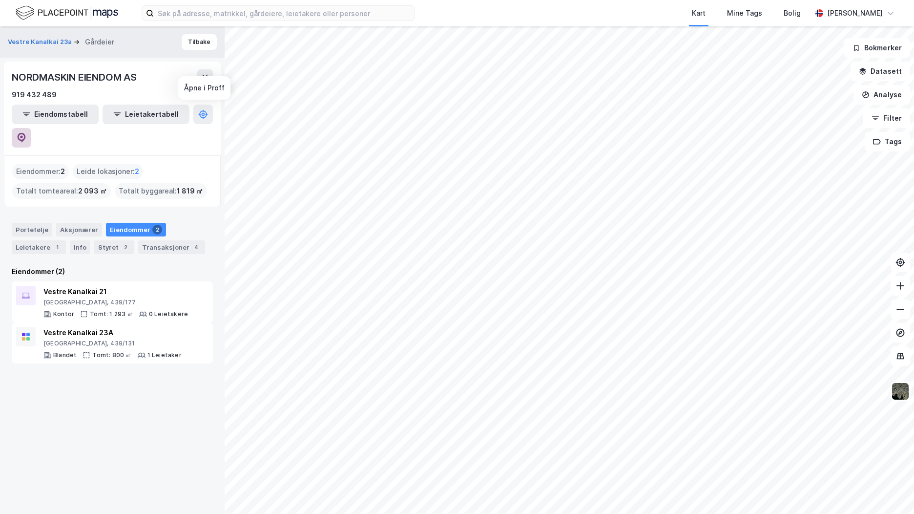
click at [26, 133] on icon at bounding box center [22, 138] width 10 height 10
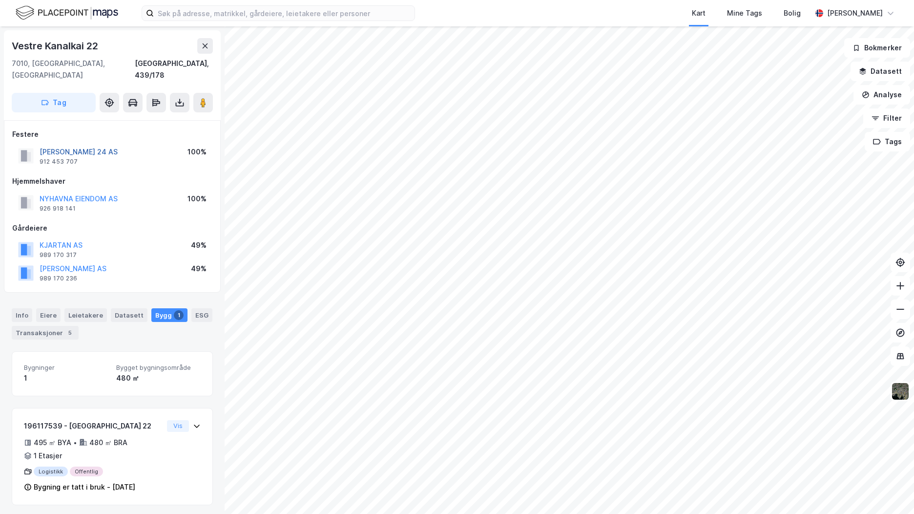
click at [0, 0] on button "[PERSON_NAME] 24 AS" at bounding box center [0, 0] width 0 height 0
click at [0, 0] on button "KAI 19 AS" at bounding box center [0, 0] width 0 height 0
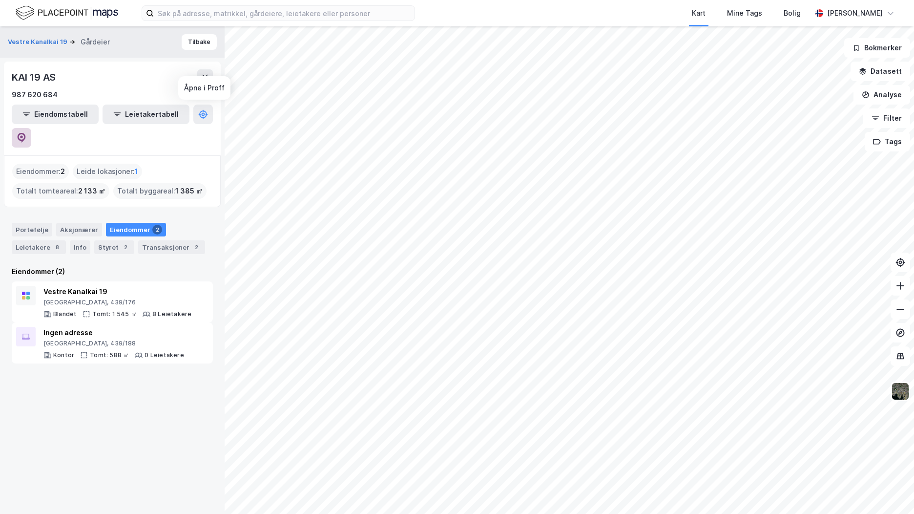
click at [31, 128] on button at bounding box center [22, 138] width 20 height 20
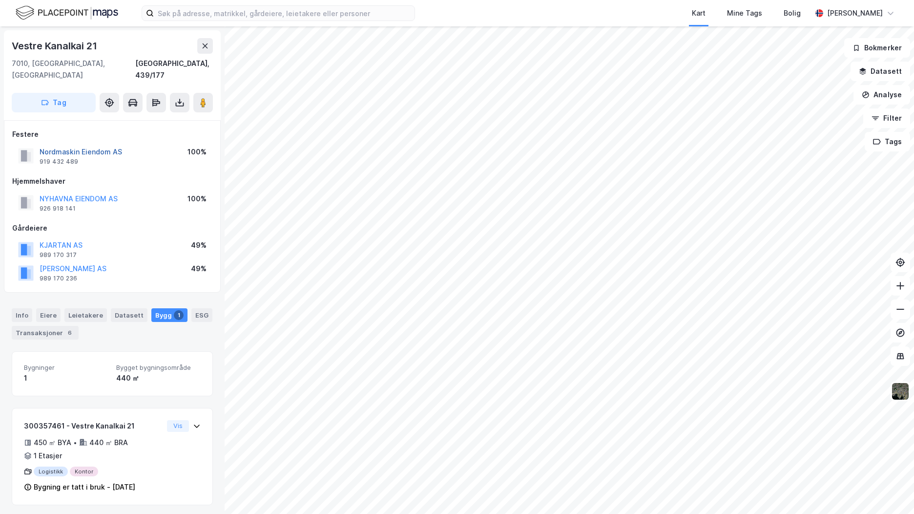
click at [0, 0] on button "Nordmaskin Eiendom AS" at bounding box center [0, 0] width 0 height 0
click at [26, 308] on div "Info" at bounding box center [22, 315] width 21 height 14
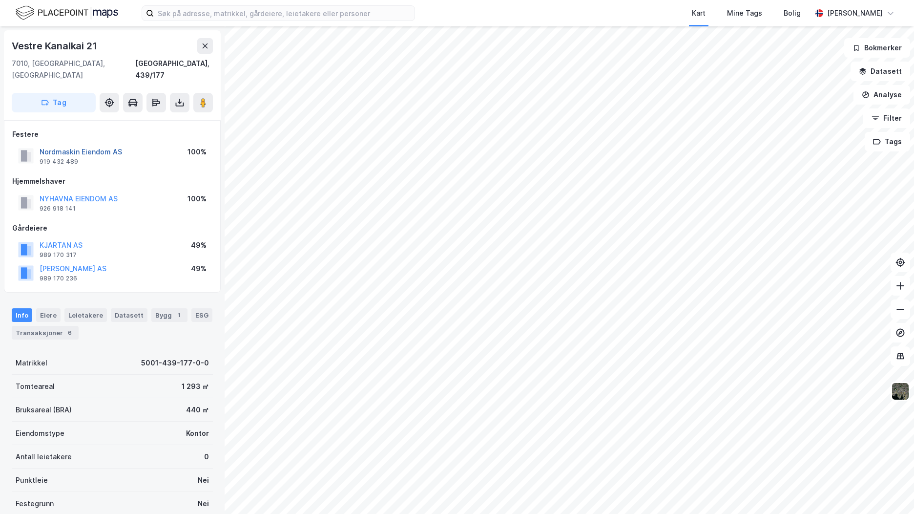
click at [0, 0] on button "Nordmaskin Eiendom AS" at bounding box center [0, 0] width 0 height 0
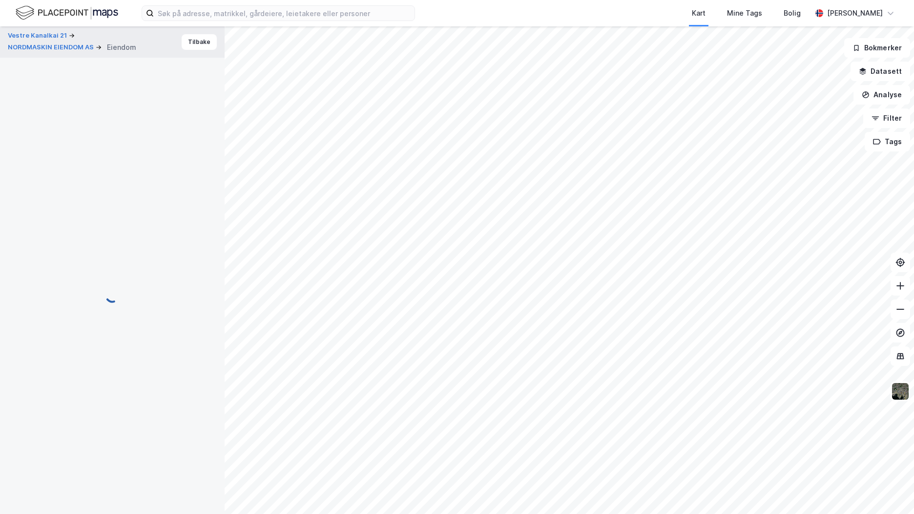
scroll to position [22, 0]
